Goal: Navigation & Orientation: Find specific page/section

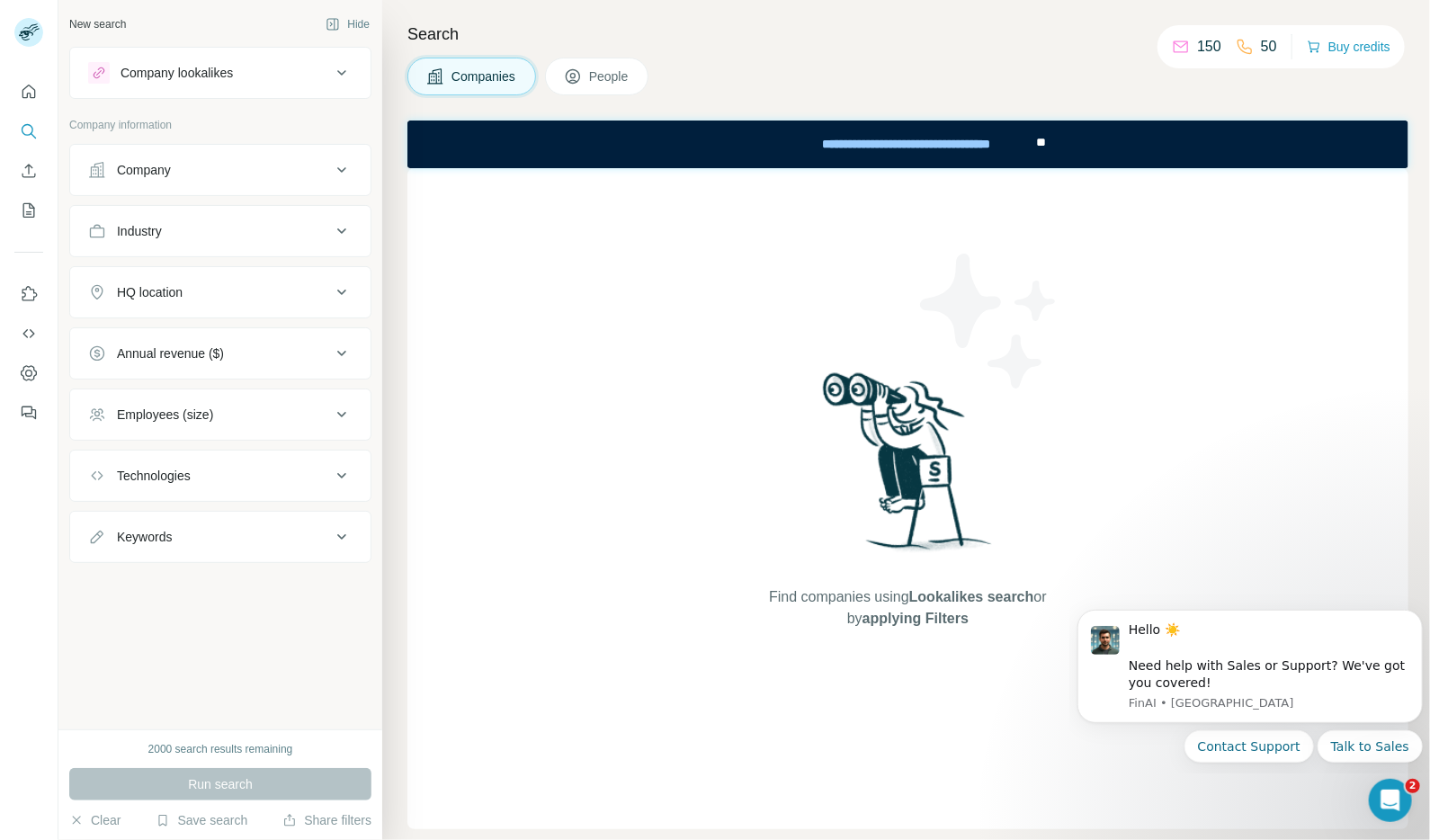
click at [297, 173] on div "Company" at bounding box center [210, 169] width 243 height 18
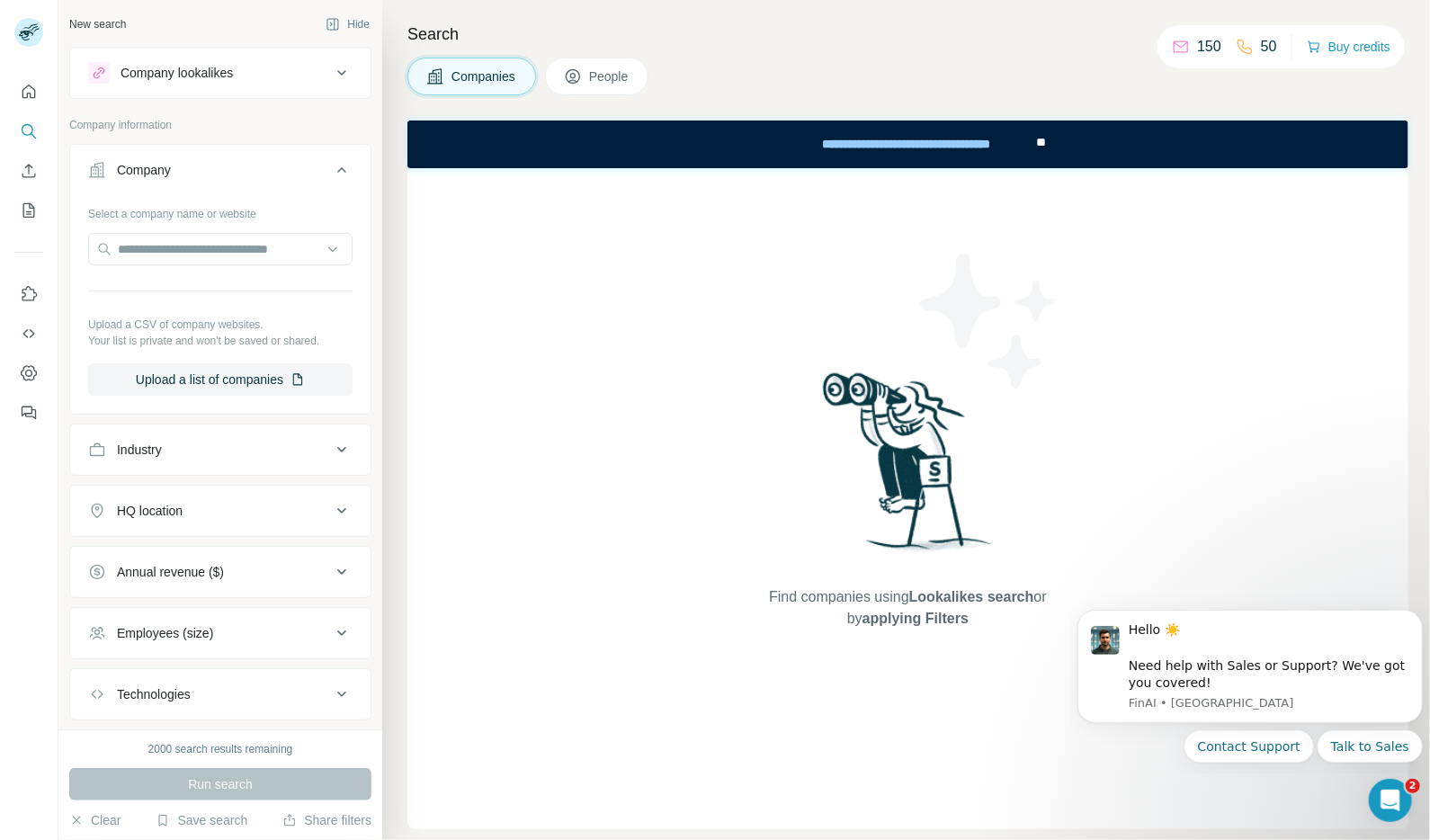
click at [297, 173] on div "Company" at bounding box center [210, 169] width 243 height 18
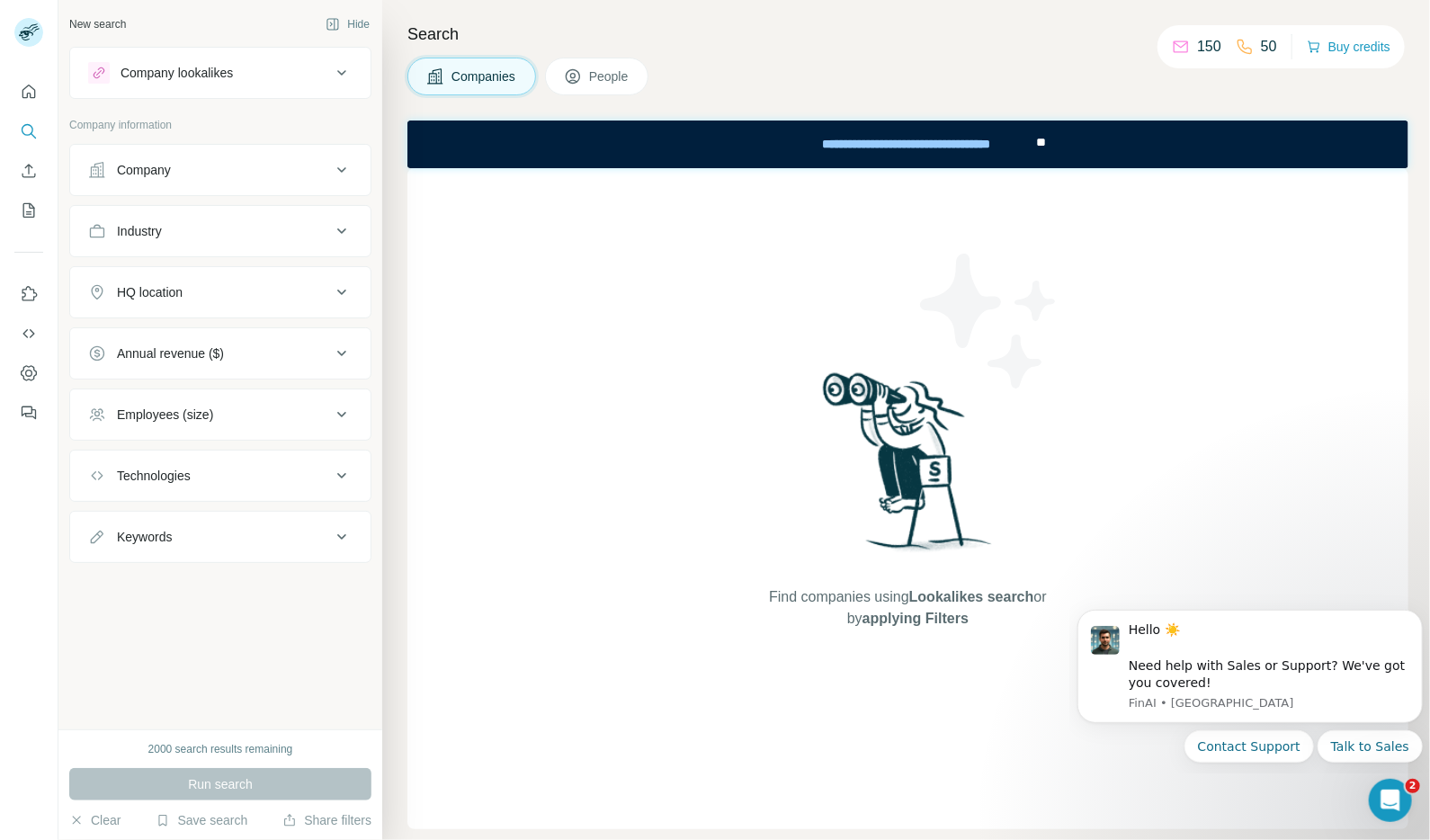
click at [573, 81] on icon at bounding box center [573, 76] width 18 height 18
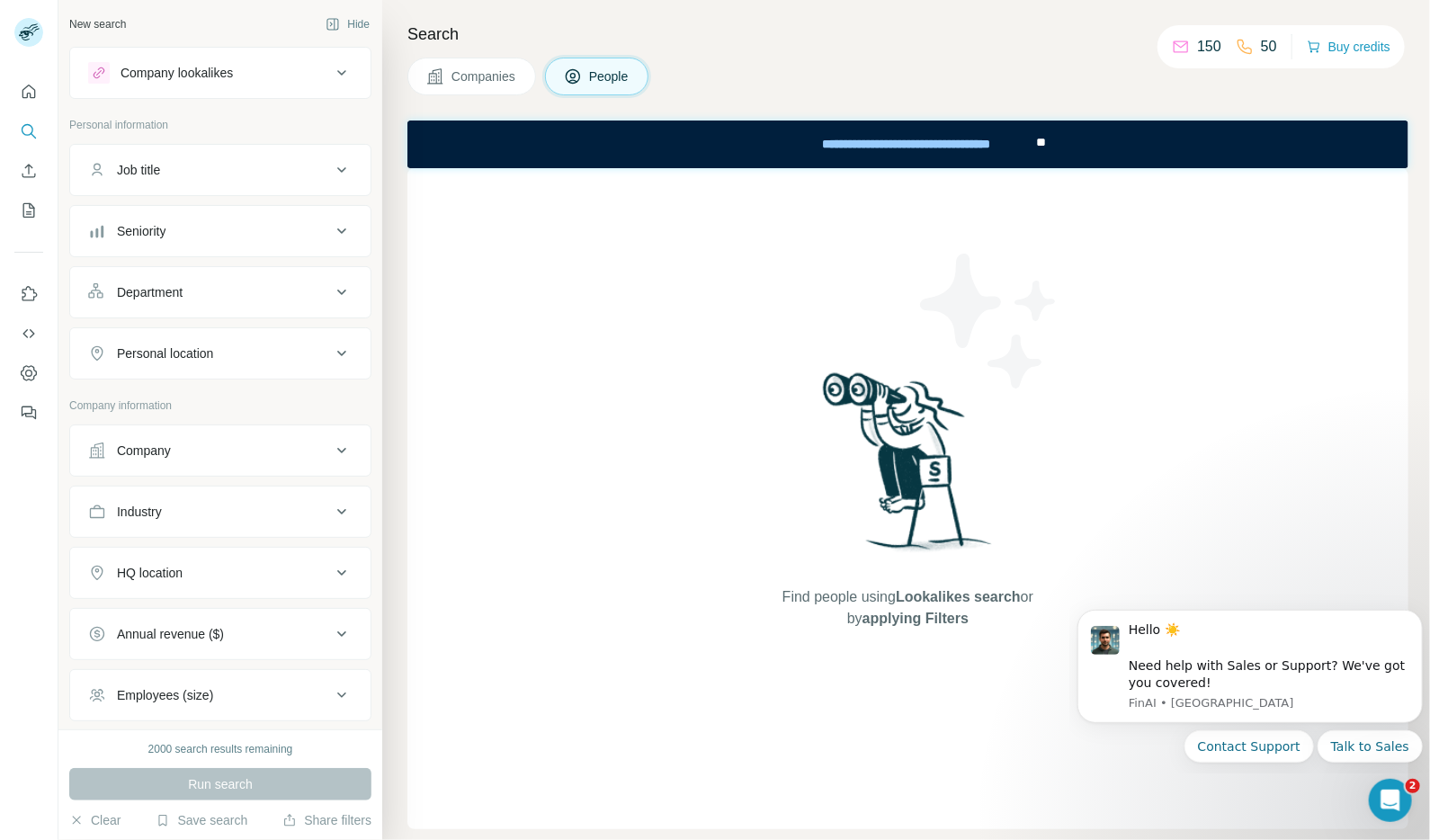
click at [488, 81] on span "Companies" at bounding box center [484, 76] width 65 height 18
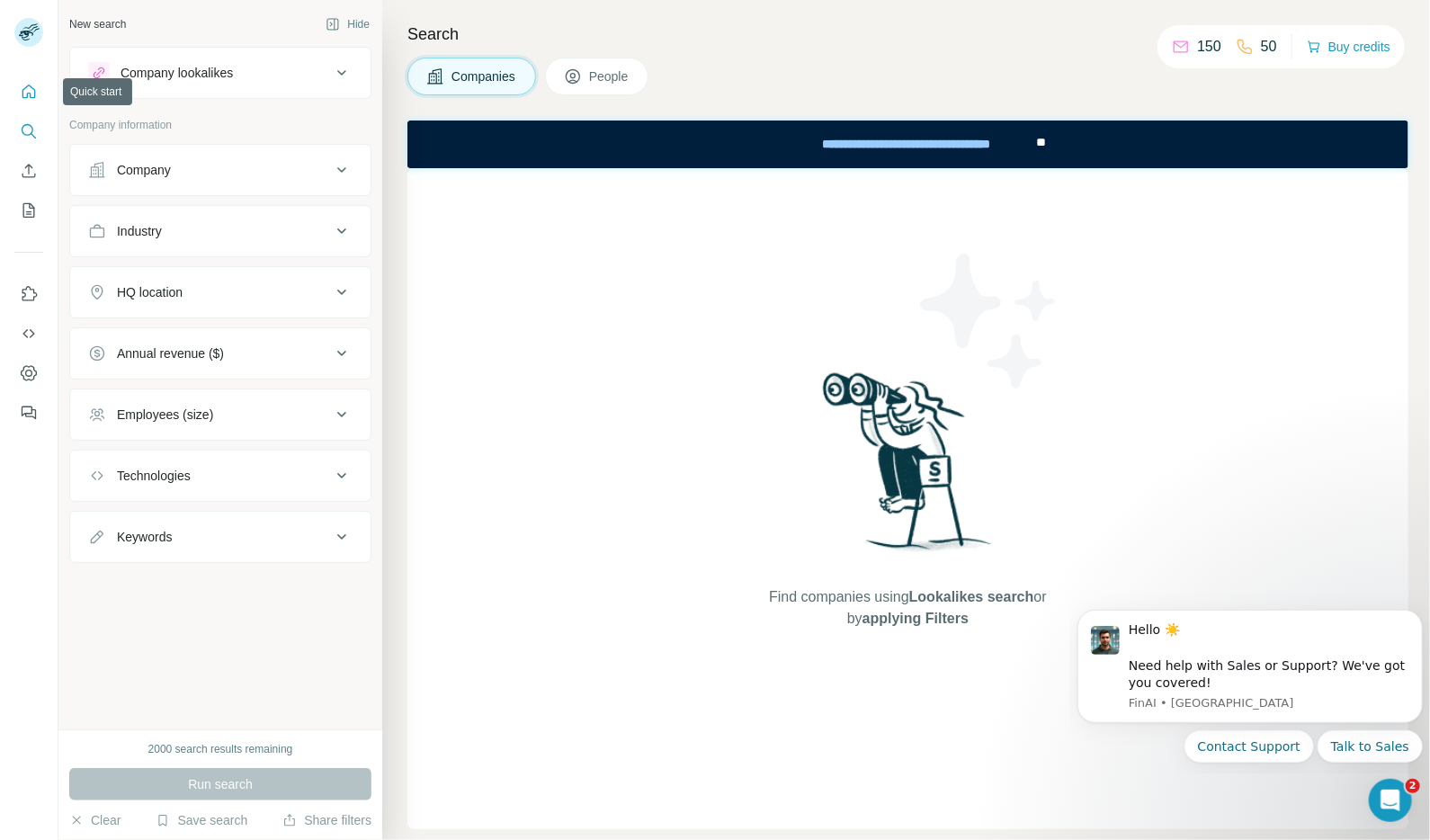
click at [25, 90] on icon "Quick start" at bounding box center [29, 91] width 18 height 18
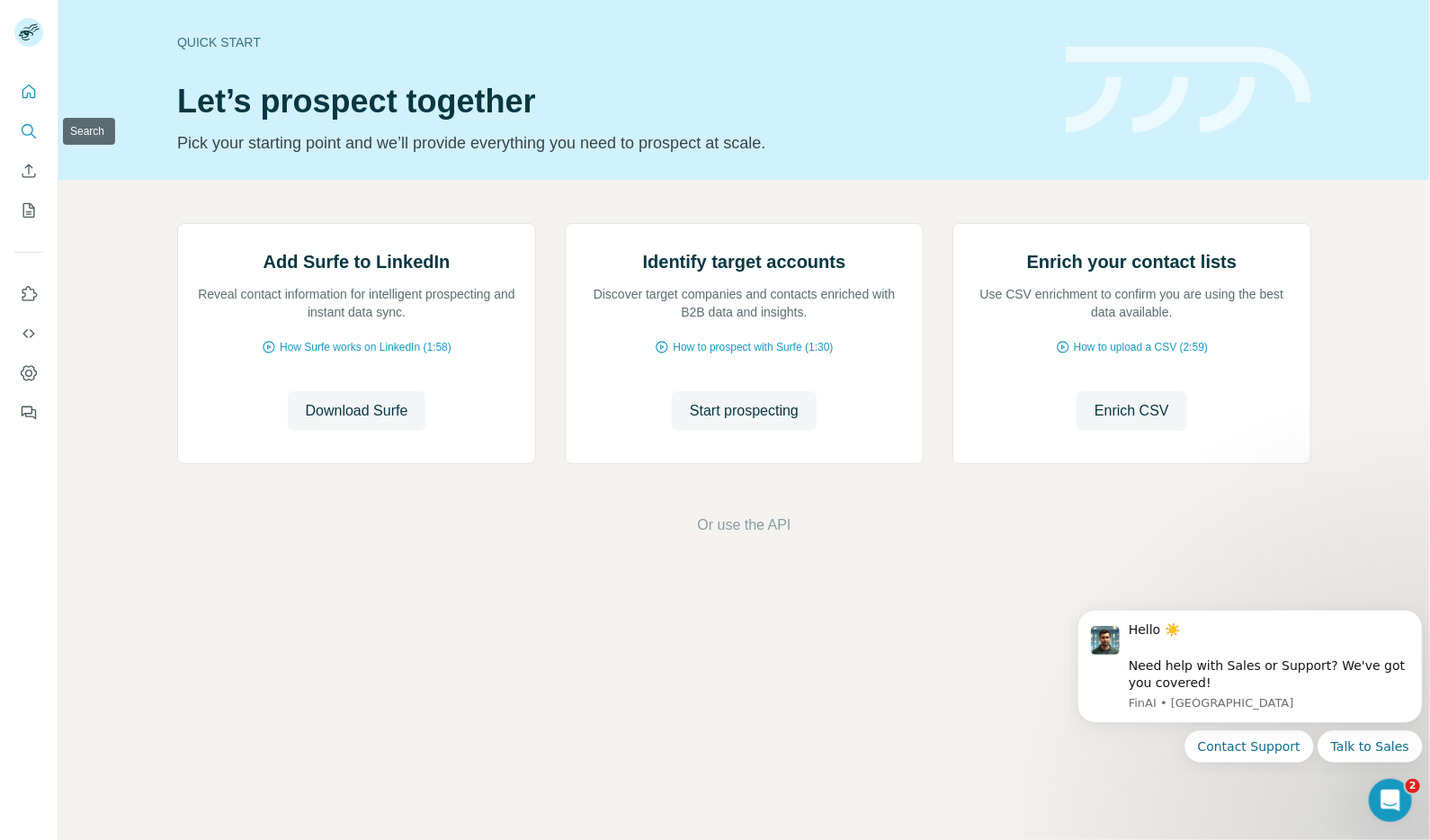
click at [32, 134] on icon "Search" at bounding box center [34, 136] width 6 height 6
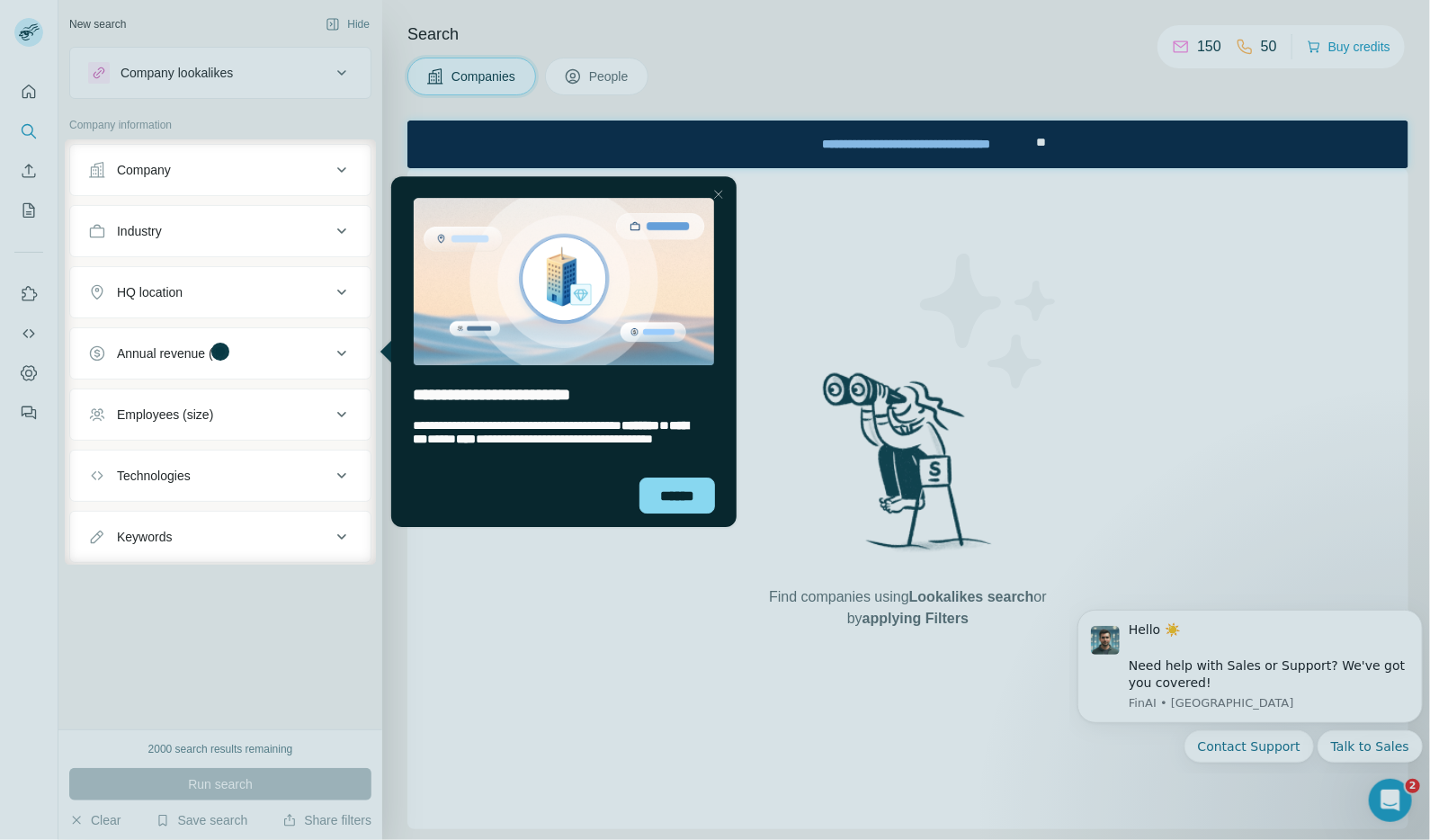
click at [23, 212] on div at bounding box center [32, 352] width 64 height 426
click at [579, 563] on div at bounding box center [902, 352] width 1054 height 426
click at [721, 199] on div at bounding box center [717, 194] width 21 height 21
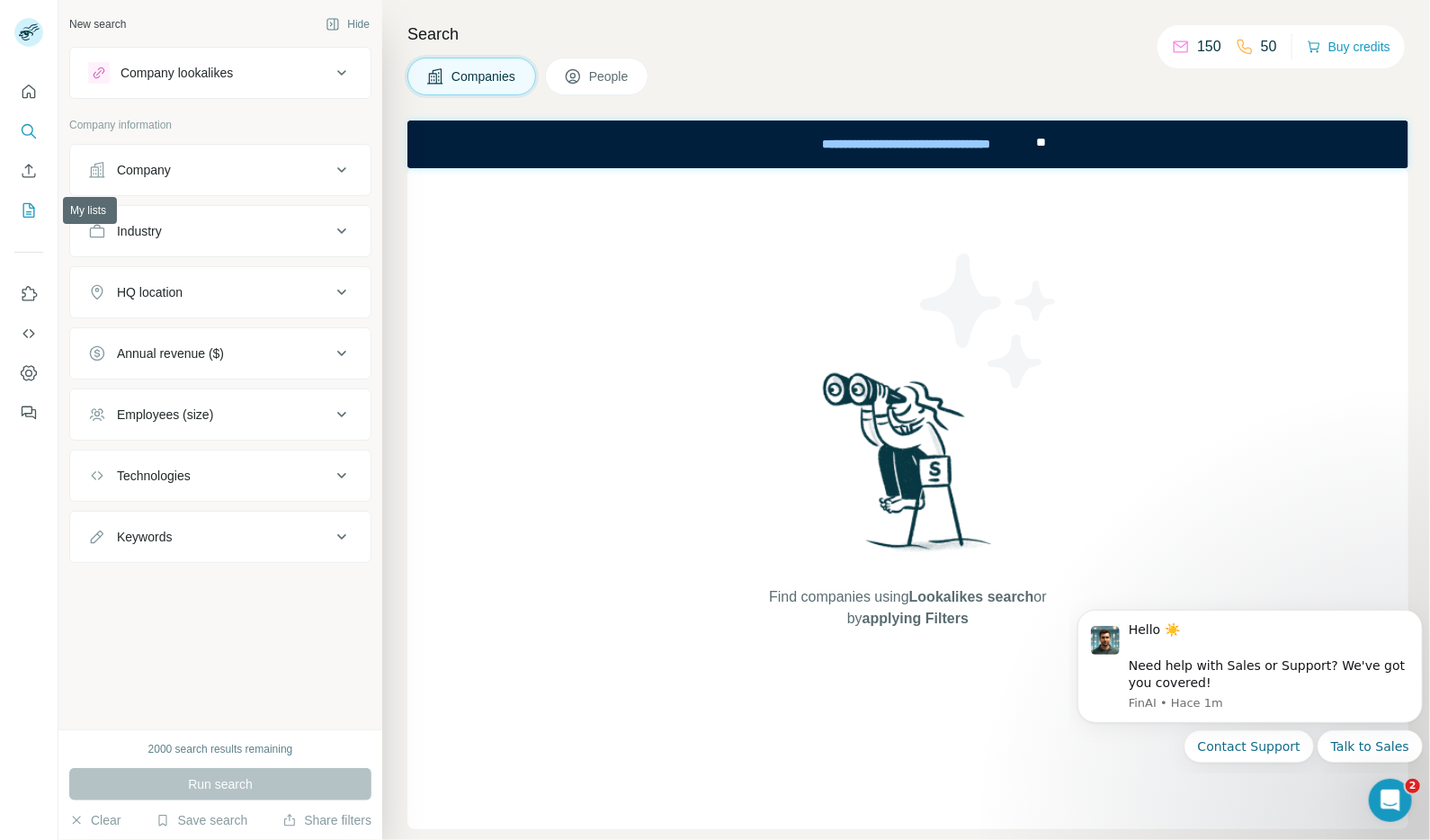
click at [24, 216] on icon "My lists" at bounding box center [29, 210] width 12 height 14
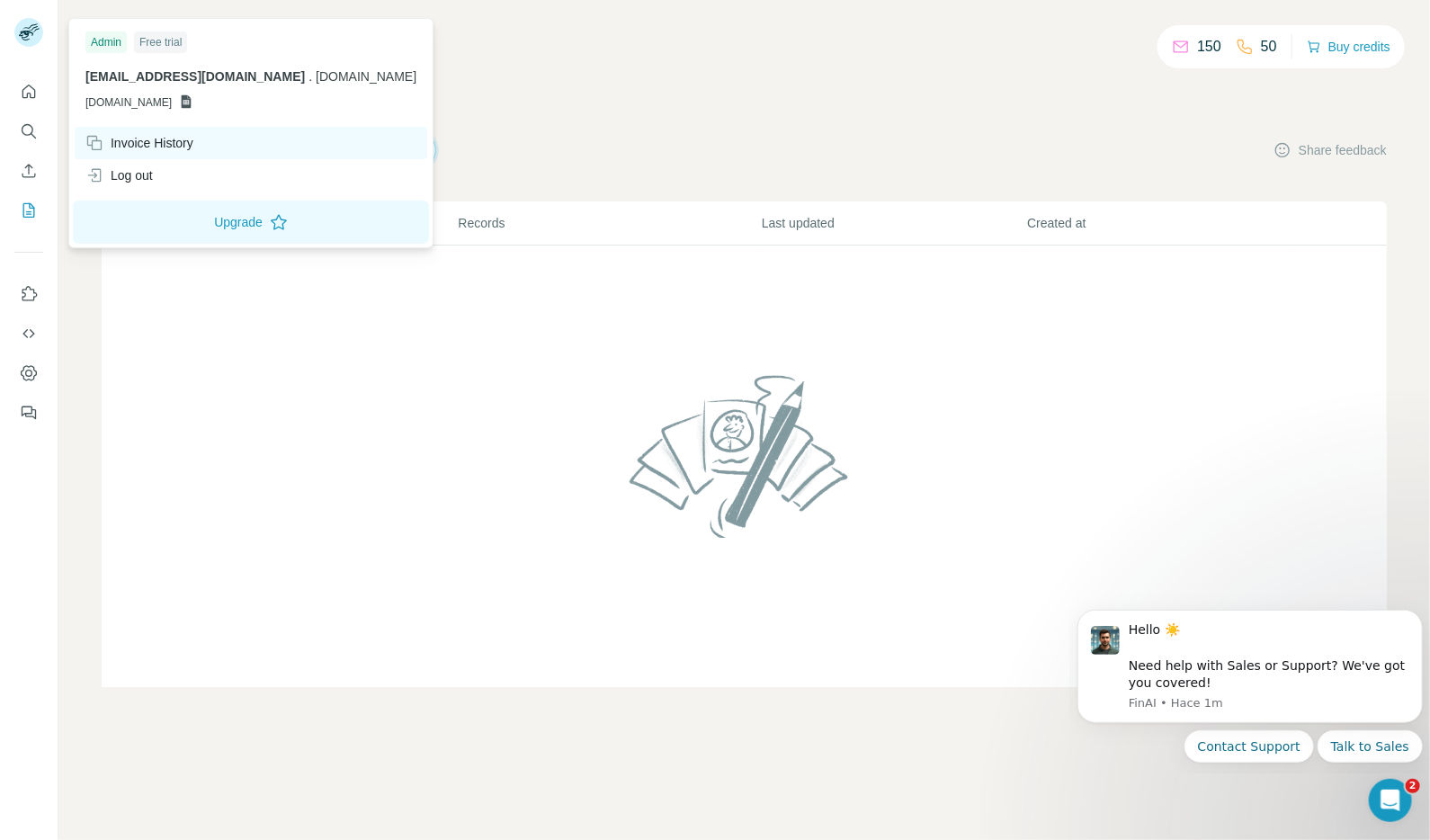
click at [146, 140] on div "Invoice History" at bounding box center [139, 142] width 108 height 18
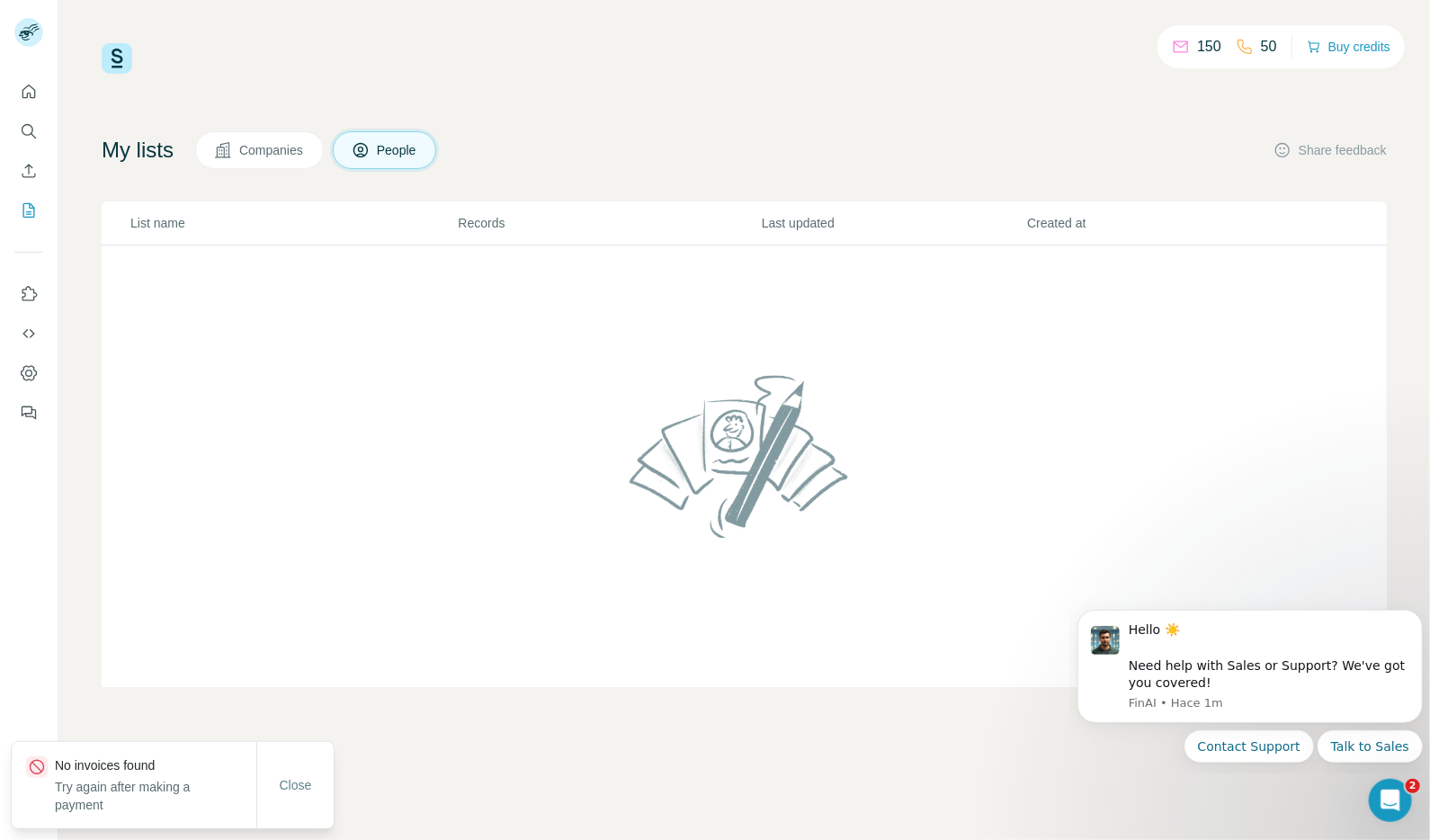
click at [118, 53] on img at bounding box center [117, 59] width 31 height 31
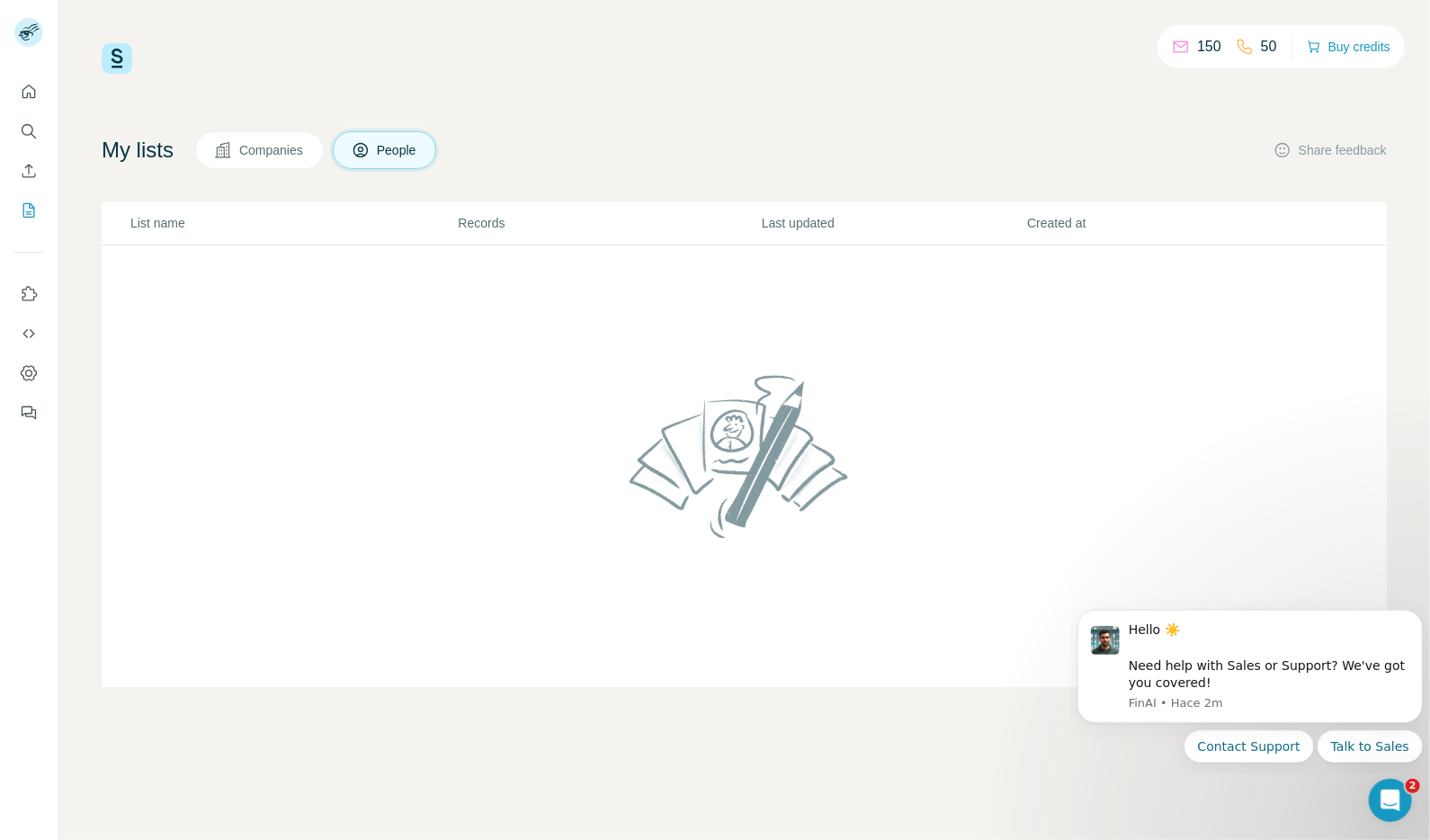
click at [664, 81] on div "150 50 Buy credits My lists Companies People Share feedback List name Records L…" at bounding box center [744, 365] width 1285 height 644
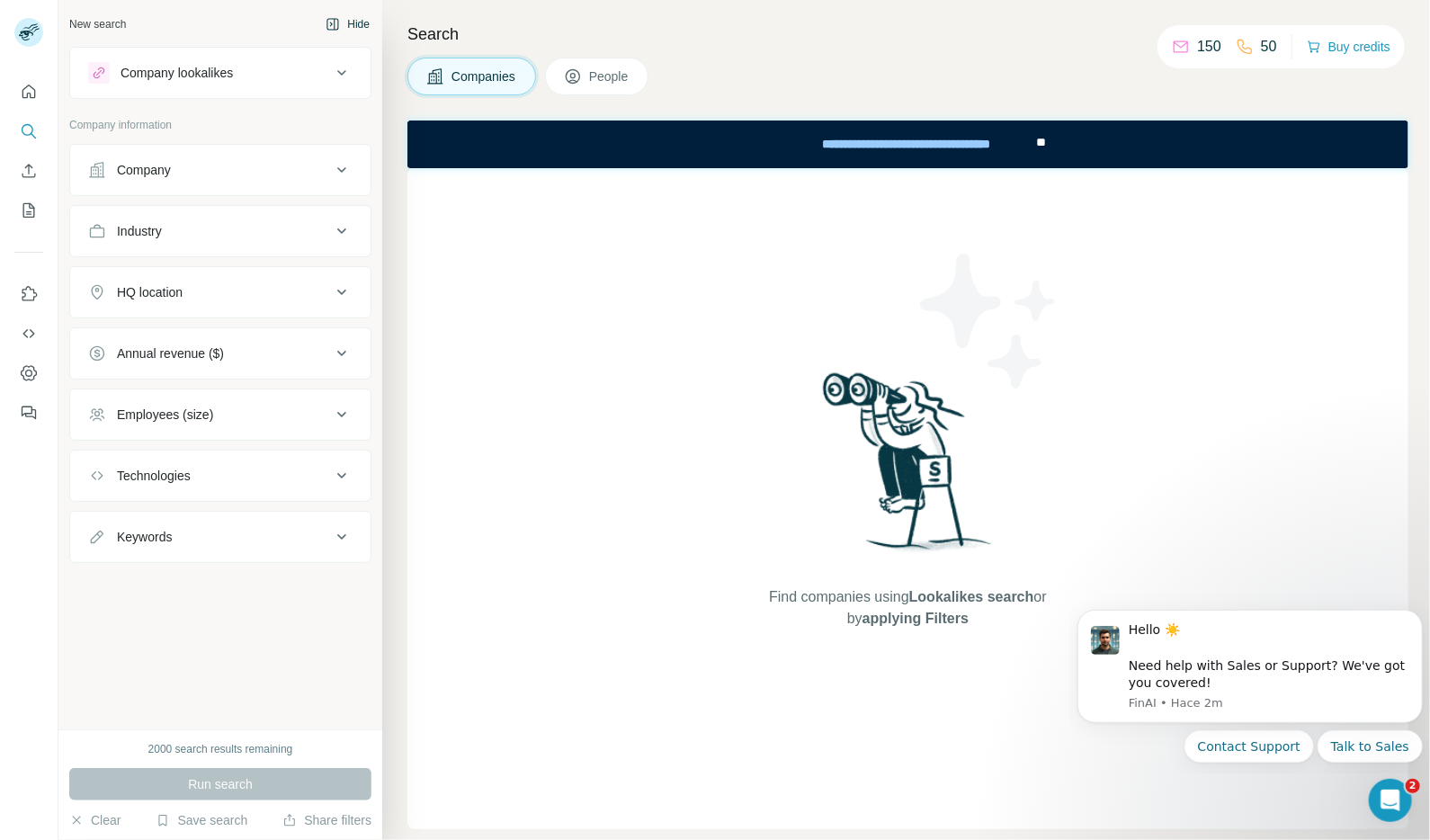
click at [355, 23] on button "Hide" at bounding box center [348, 24] width 69 height 27
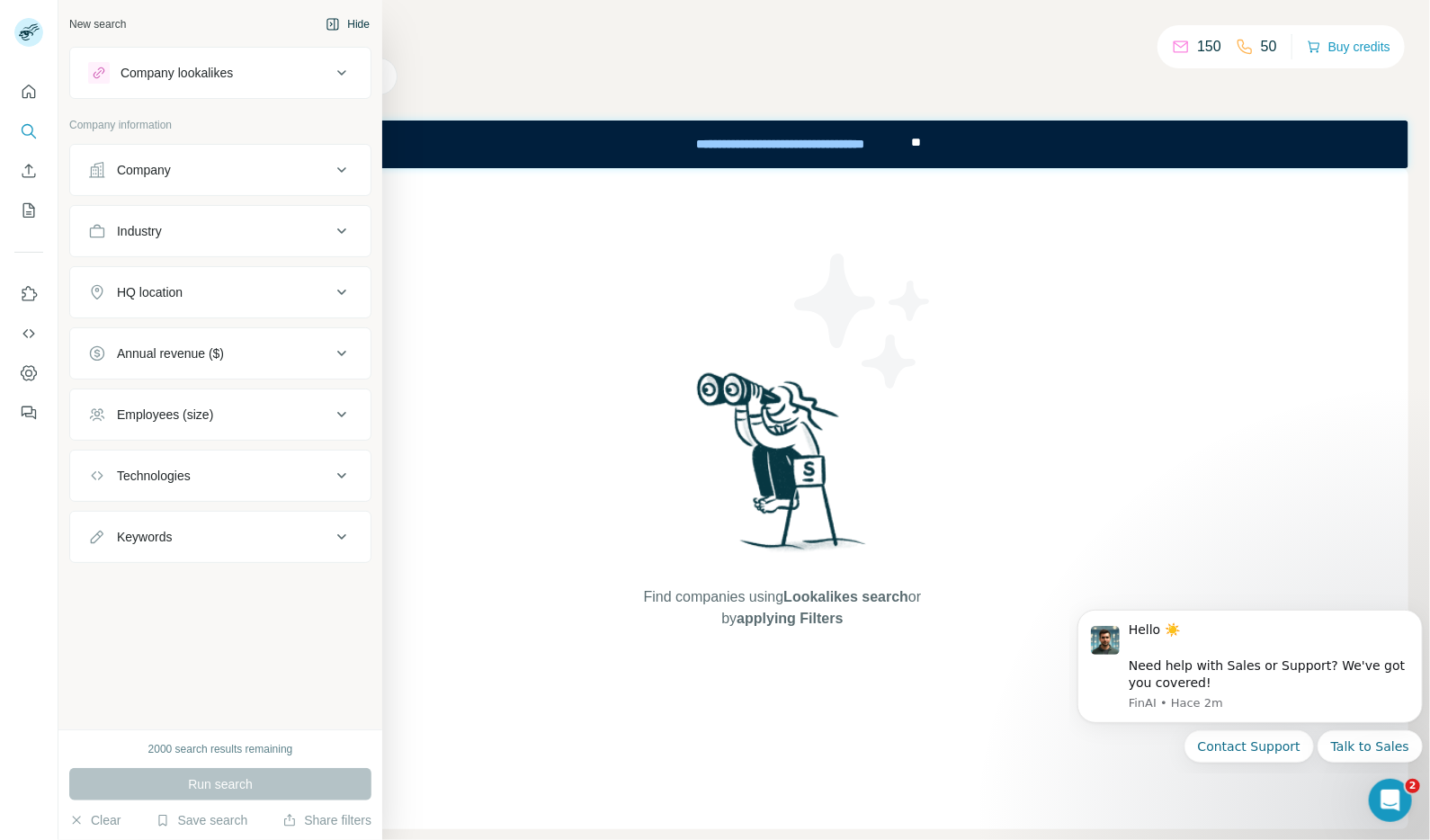
click at [94, 30] on div "New search" at bounding box center [97, 24] width 57 height 16
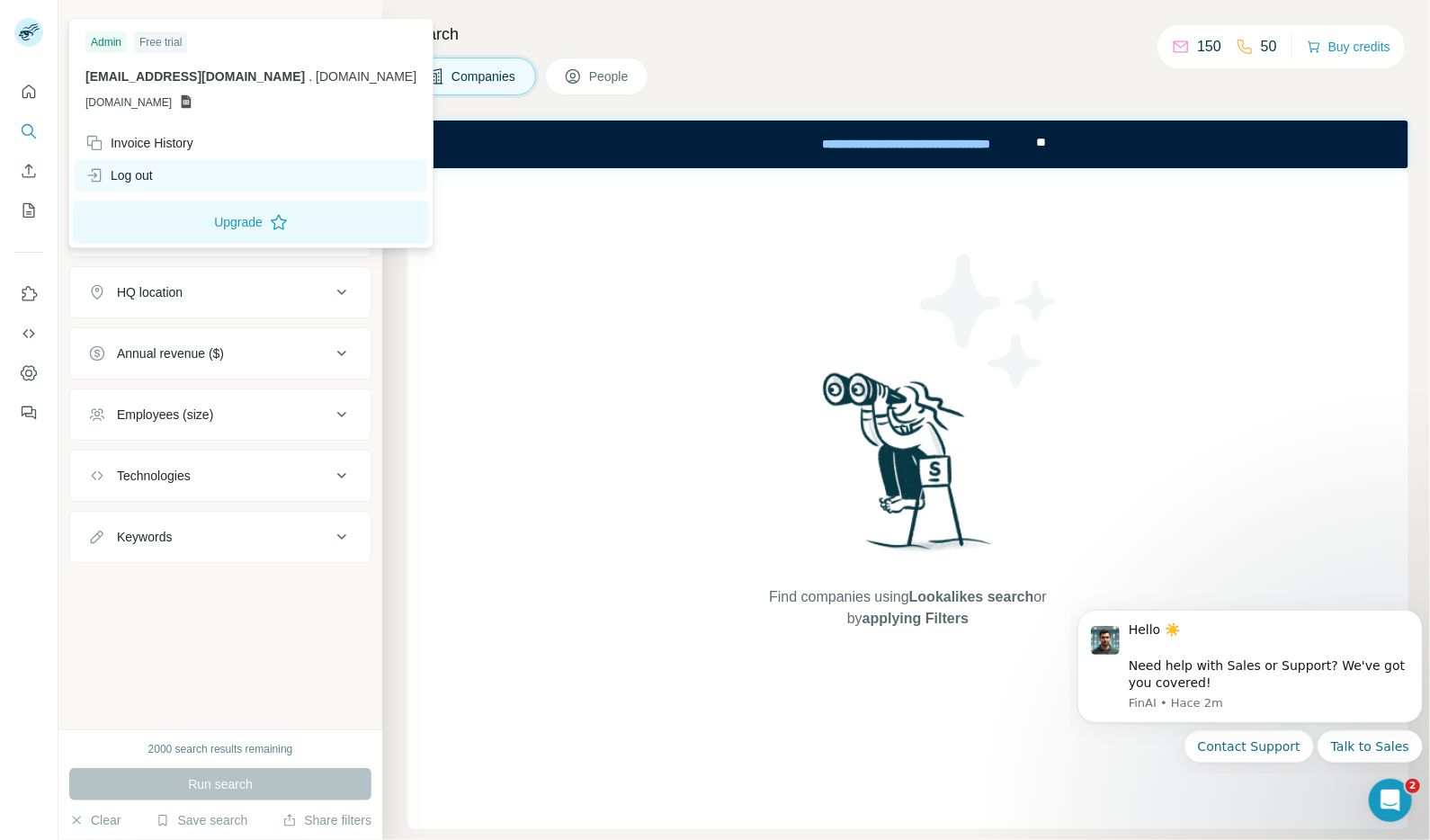
click at [146, 175] on div "Log out" at bounding box center [119, 175] width 67 height 18
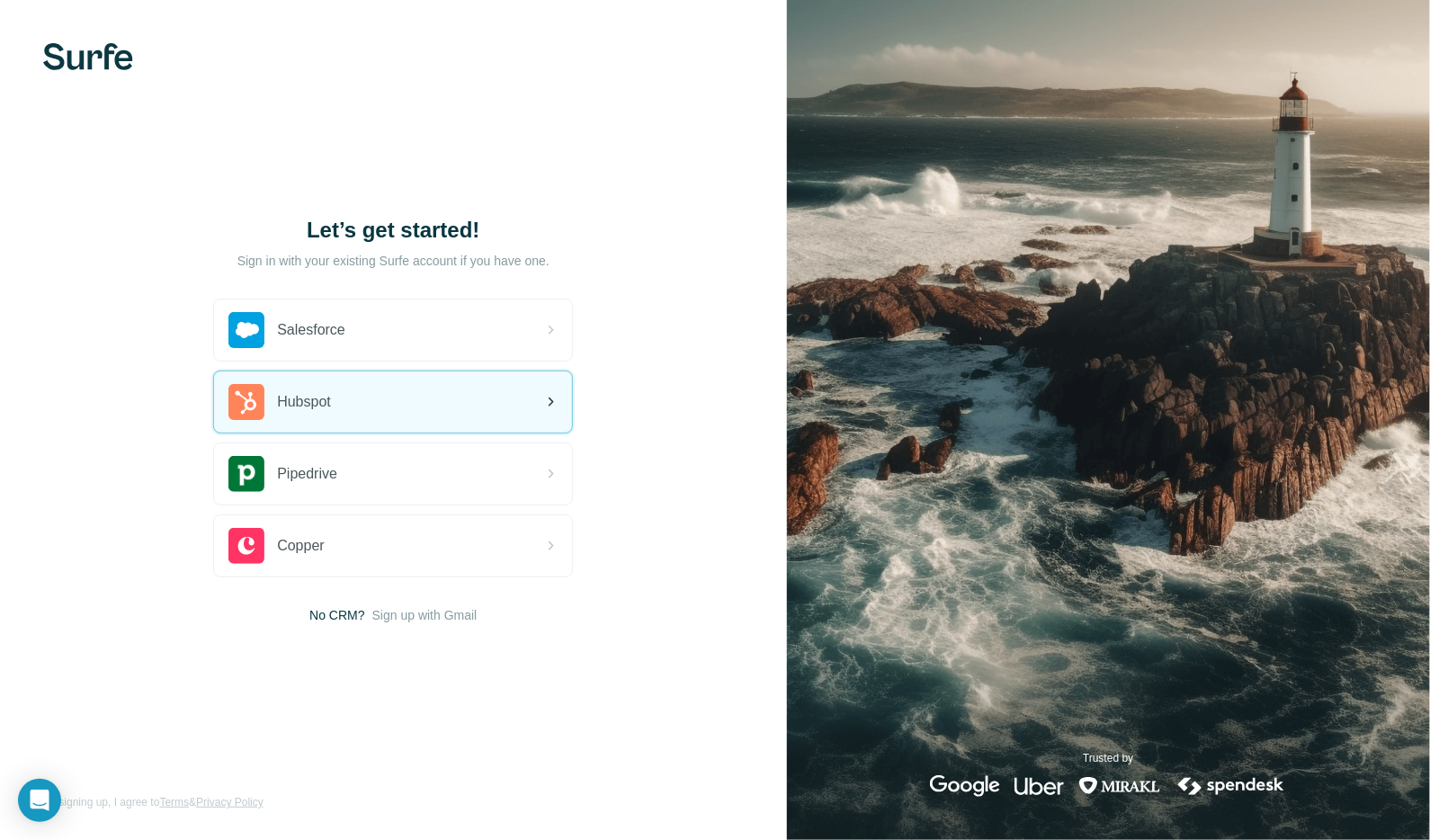
click at [284, 408] on span "Hubspot" at bounding box center [304, 402] width 54 height 21
